Goal: Information Seeking & Learning: Learn about a topic

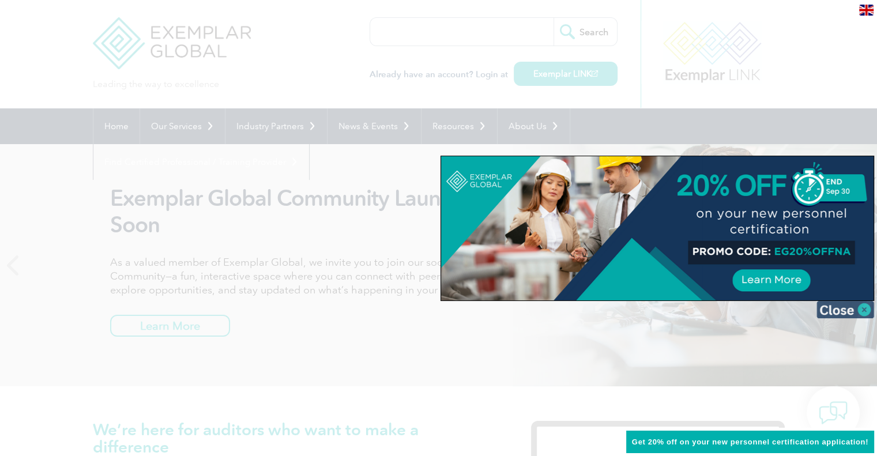
click at [863, 311] on img at bounding box center [846, 309] width 58 height 17
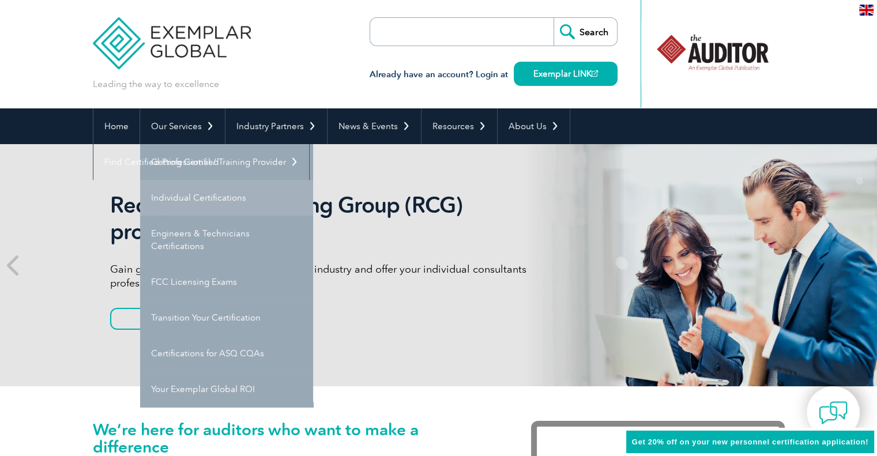
click at [177, 195] on link "Individual Certifications" at bounding box center [226, 198] width 173 height 36
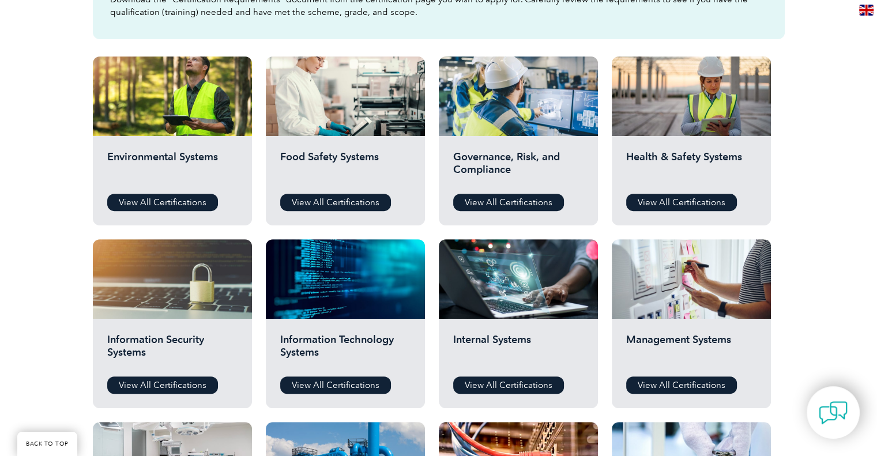
scroll to position [371, 0]
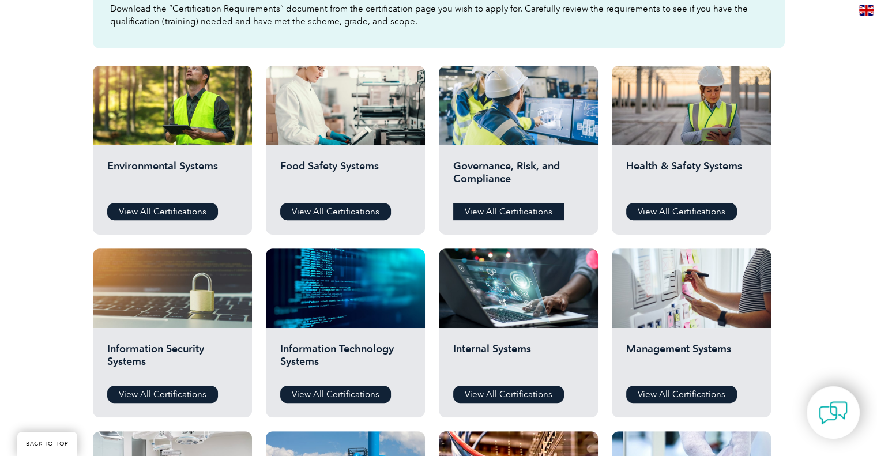
click at [520, 216] on link "View All Certifications" at bounding box center [508, 211] width 111 height 17
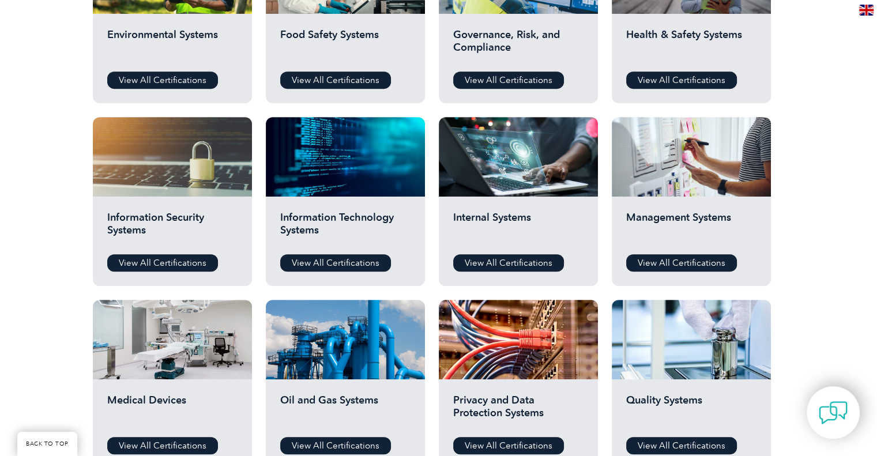
scroll to position [503, 0]
click at [123, 256] on link "View All Certifications" at bounding box center [162, 262] width 111 height 17
click at [310, 262] on link "View All Certifications" at bounding box center [335, 262] width 111 height 17
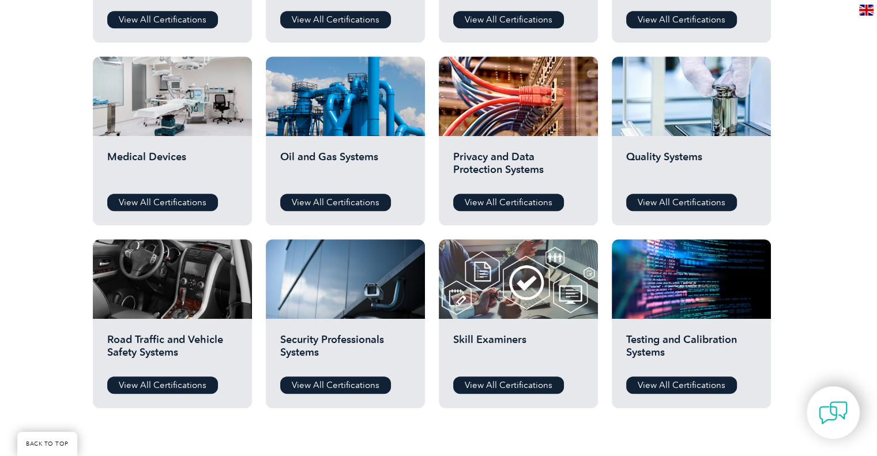
scroll to position [745, 0]
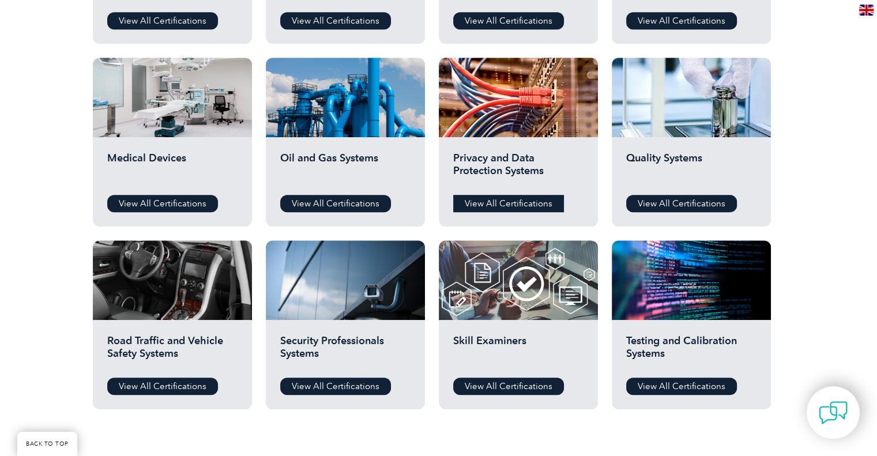
click at [491, 196] on link "View All Certifications" at bounding box center [508, 203] width 111 height 17
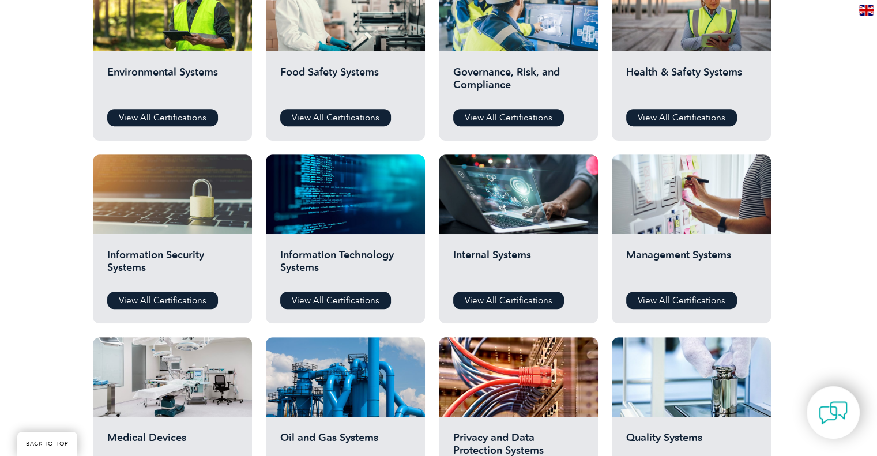
scroll to position [465, 0]
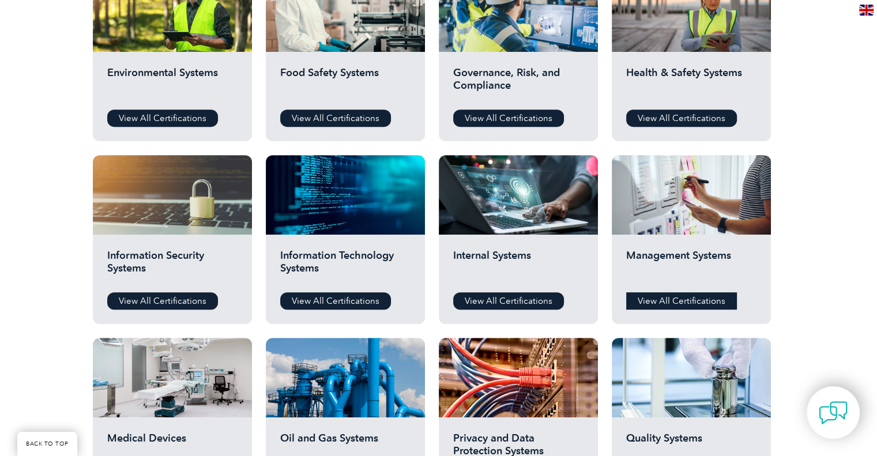
click at [643, 304] on link "View All Certifications" at bounding box center [681, 300] width 111 height 17
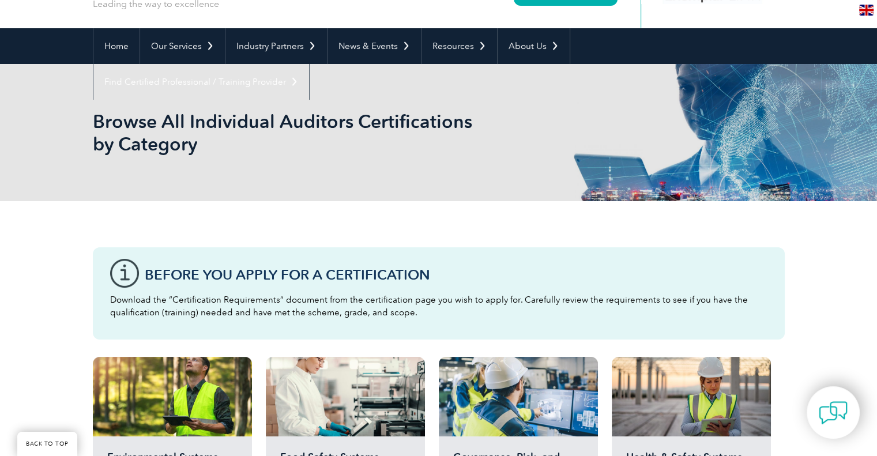
scroll to position [0, 0]
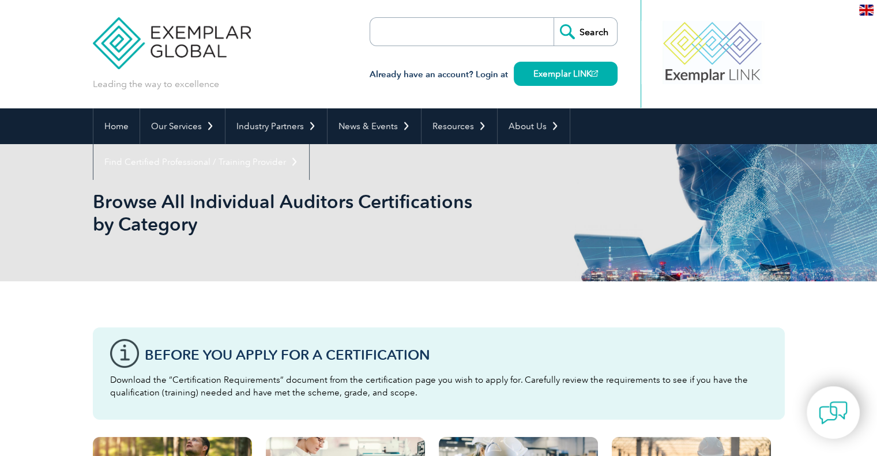
click at [471, 30] on input "search" at bounding box center [436, 32] width 121 height 28
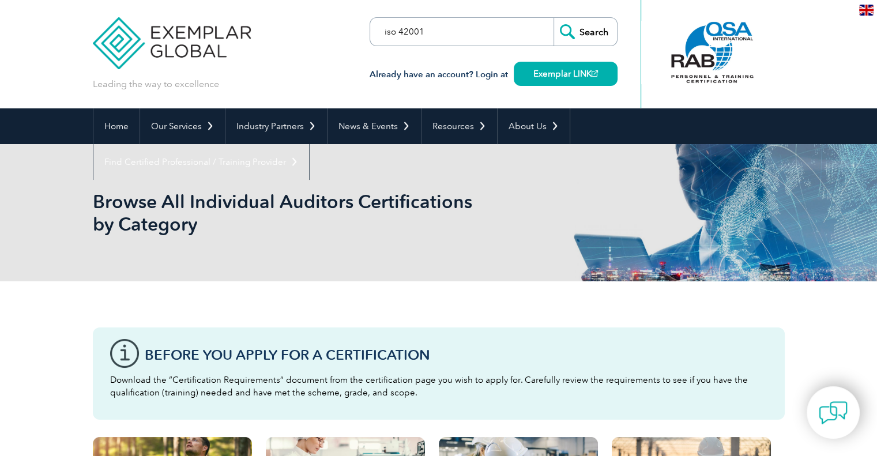
type input "iso 42001"
click at [554, 18] on input "Search" at bounding box center [585, 32] width 63 height 28
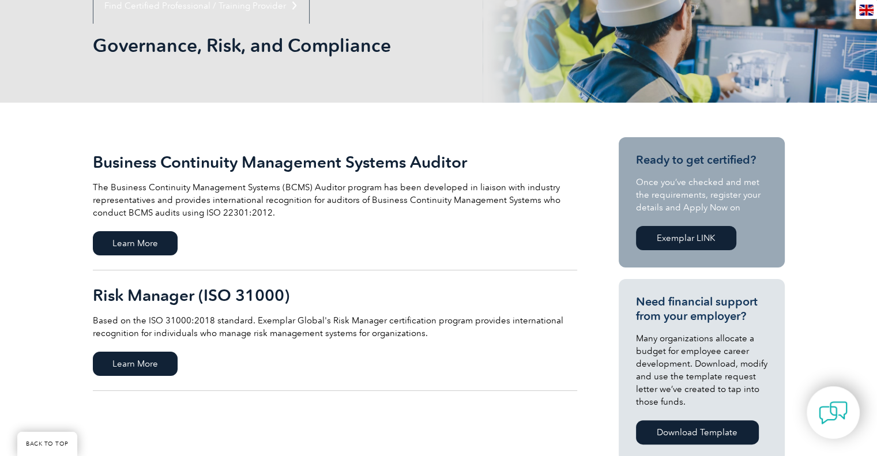
scroll to position [156, 0]
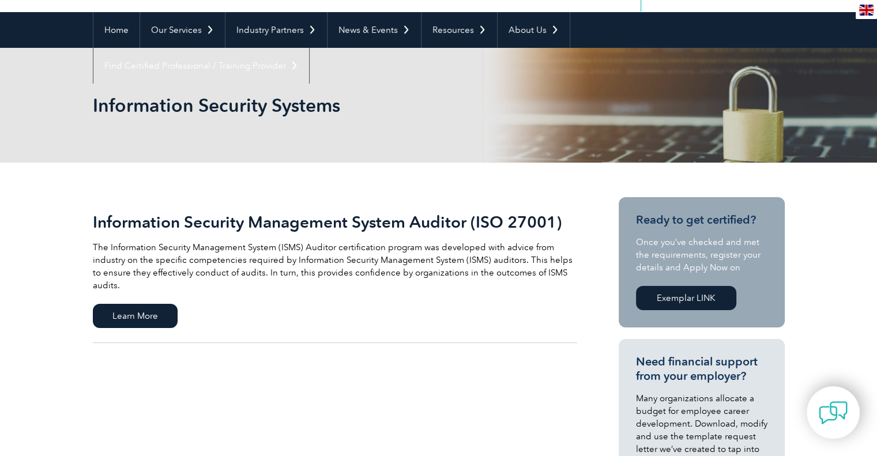
scroll to position [96, 0]
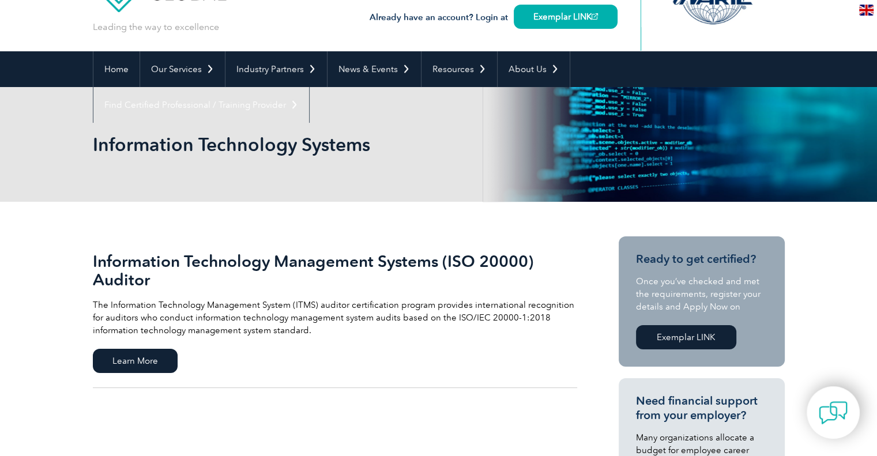
scroll to position [57, 0]
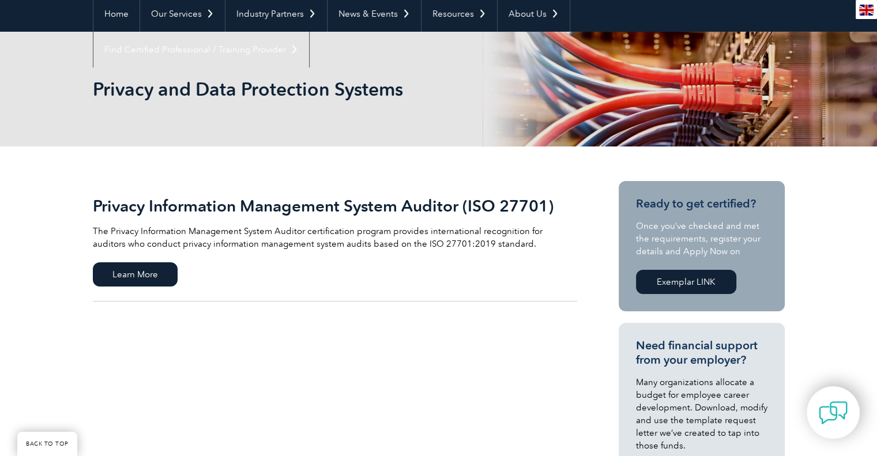
scroll to position [112, 0]
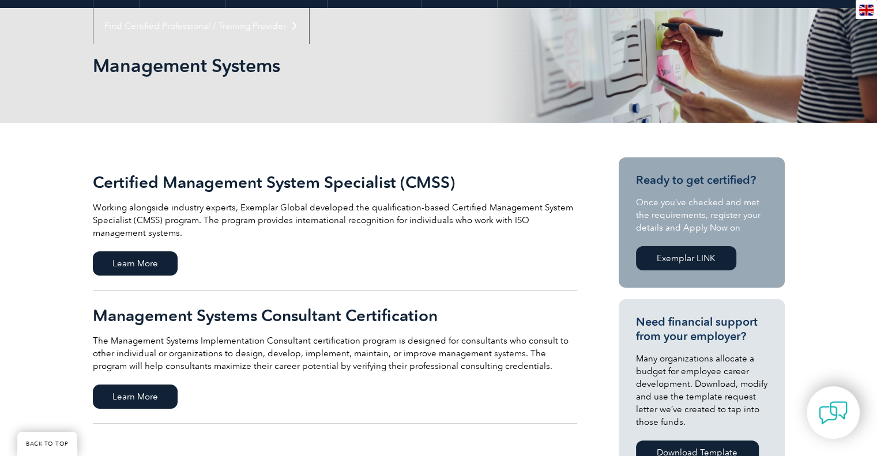
scroll to position [135, 0]
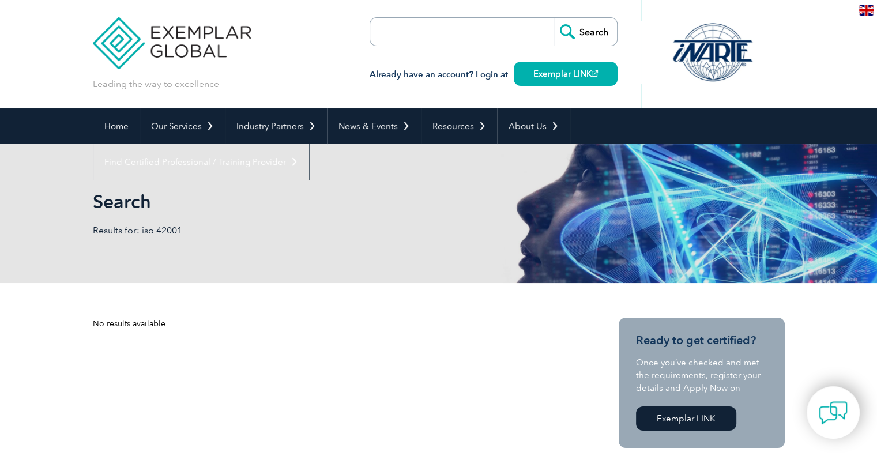
click at [453, 34] on input "search" at bounding box center [436, 32] width 121 height 28
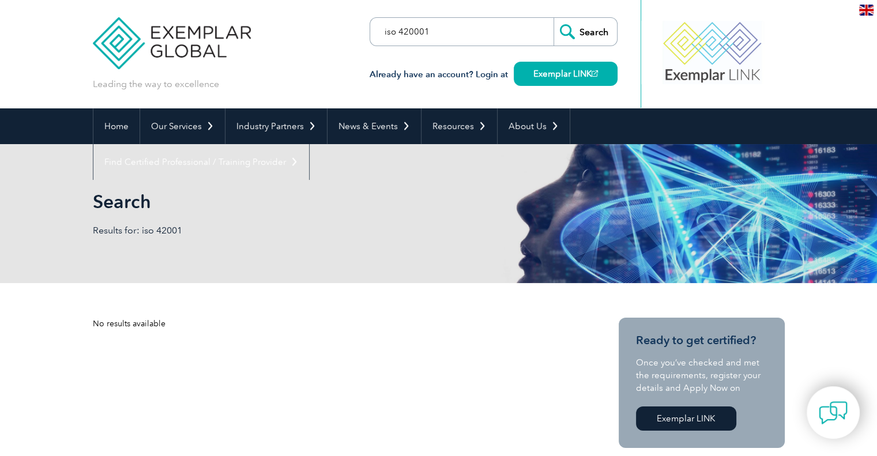
type input "iso 420001"
click at [585, 34] on input "Search" at bounding box center [585, 32] width 63 height 28
